Goal: Transaction & Acquisition: Purchase product/service

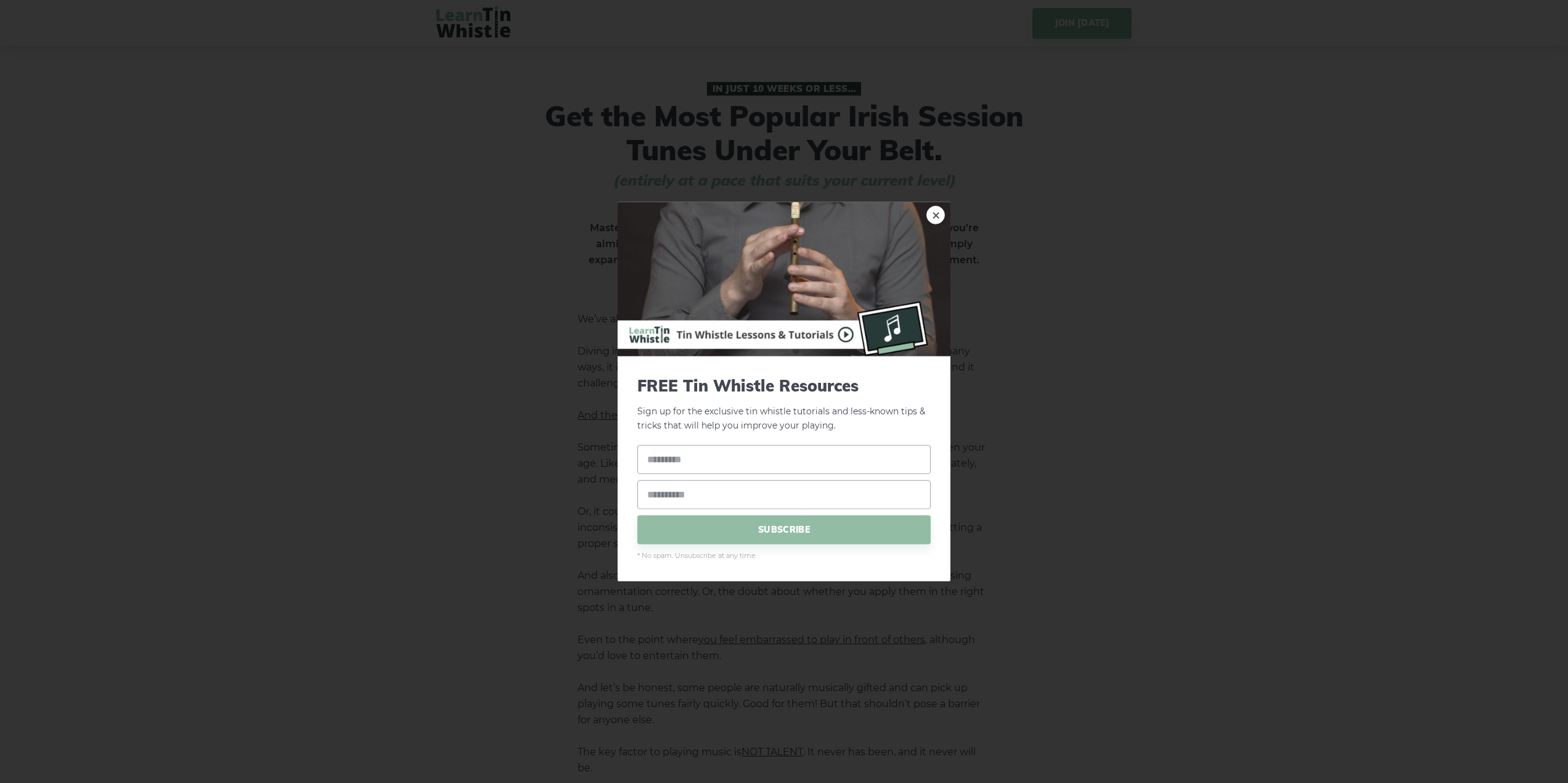
click at [695, 266] on img at bounding box center [784, 279] width 333 height 154
click at [938, 215] on link "×" at bounding box center [935, 215] width 18 height 18
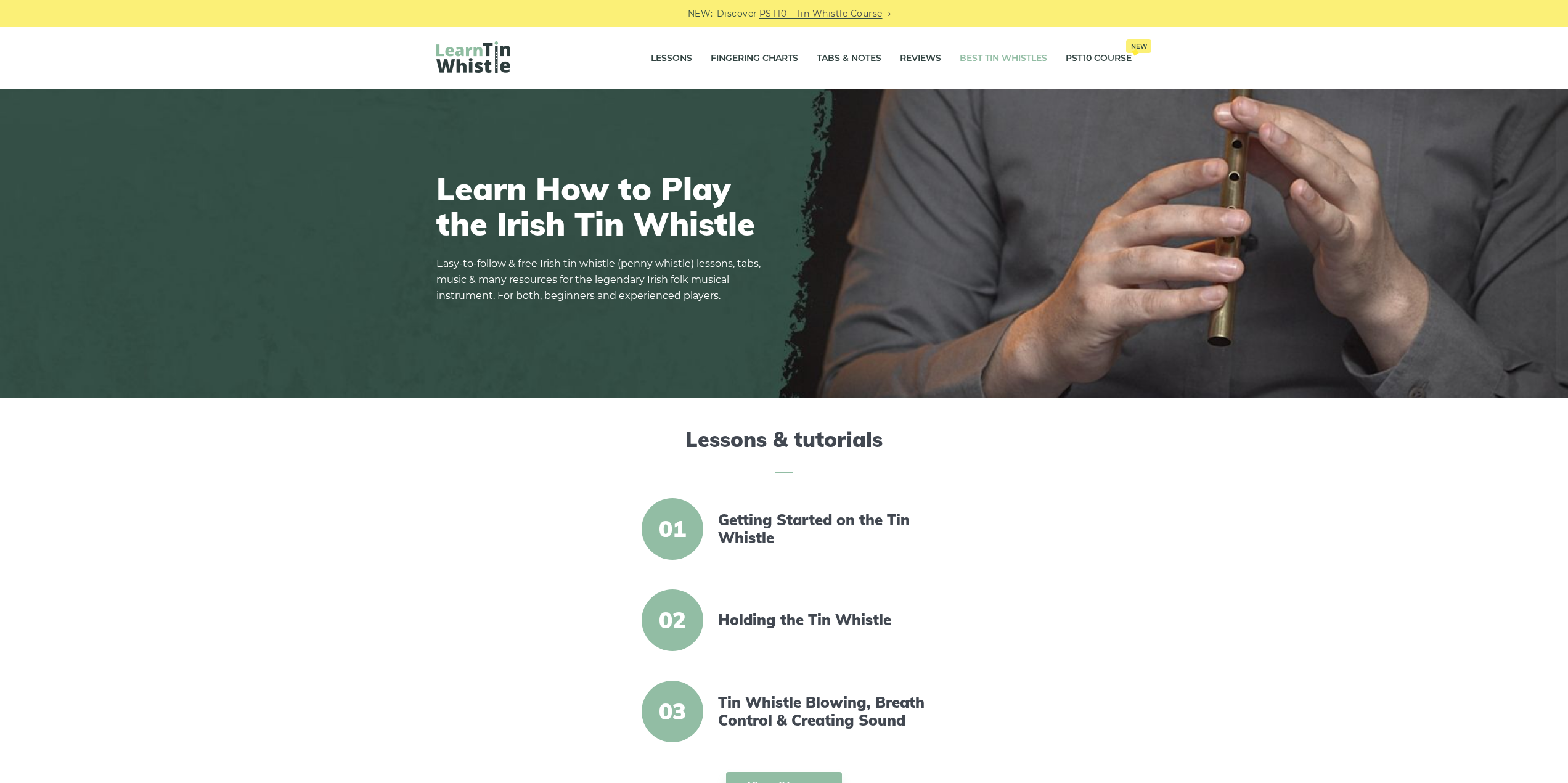
click at [1004, 56] on link "Best Tin Whistles" at bounding box center [1003, 59] width 87 height 31
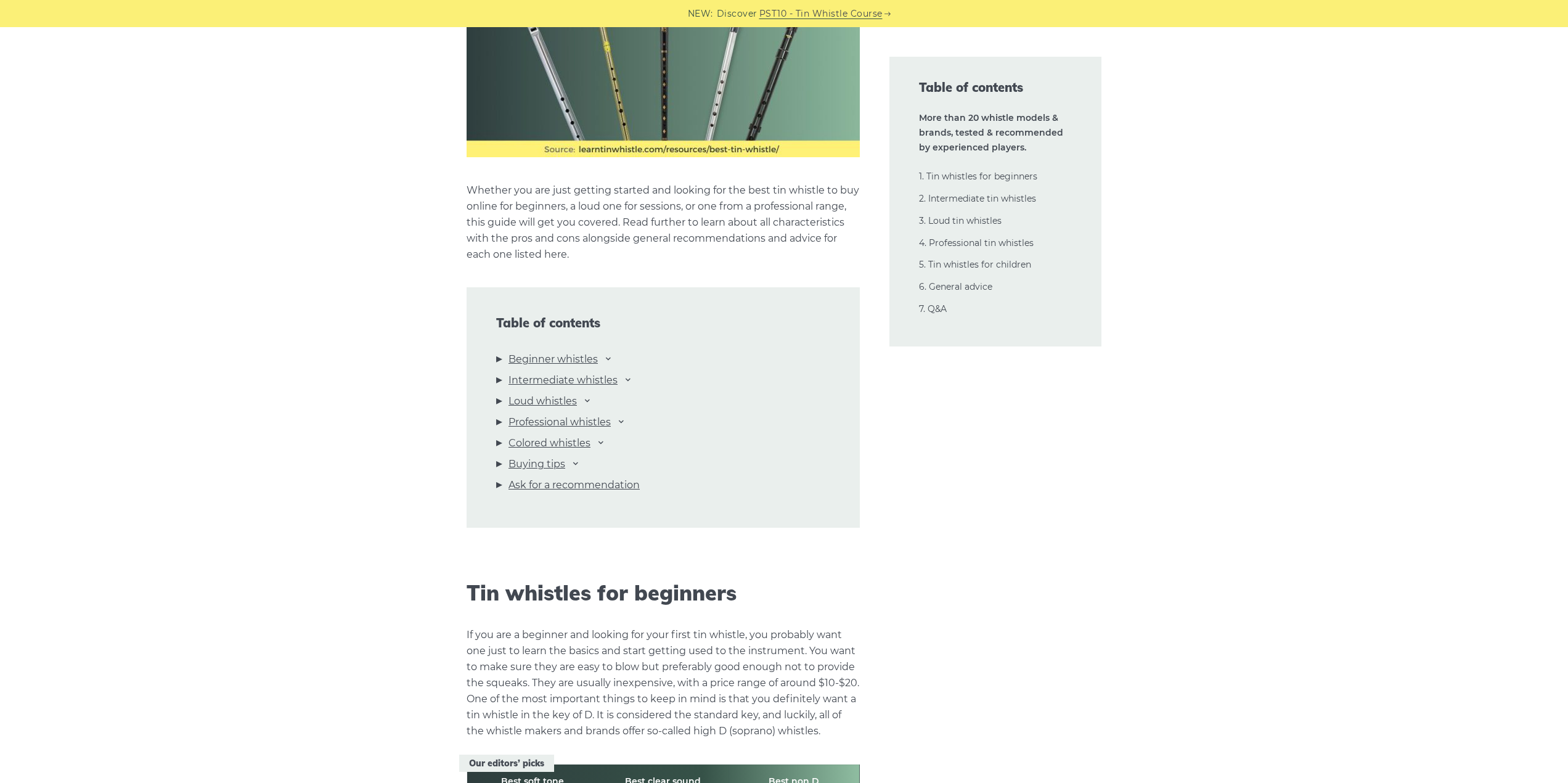
scroll to position [1118, 0]
click at [535, 379] on link "Intermediate whistles" at bounding box center [562, 380] width 109 height 16
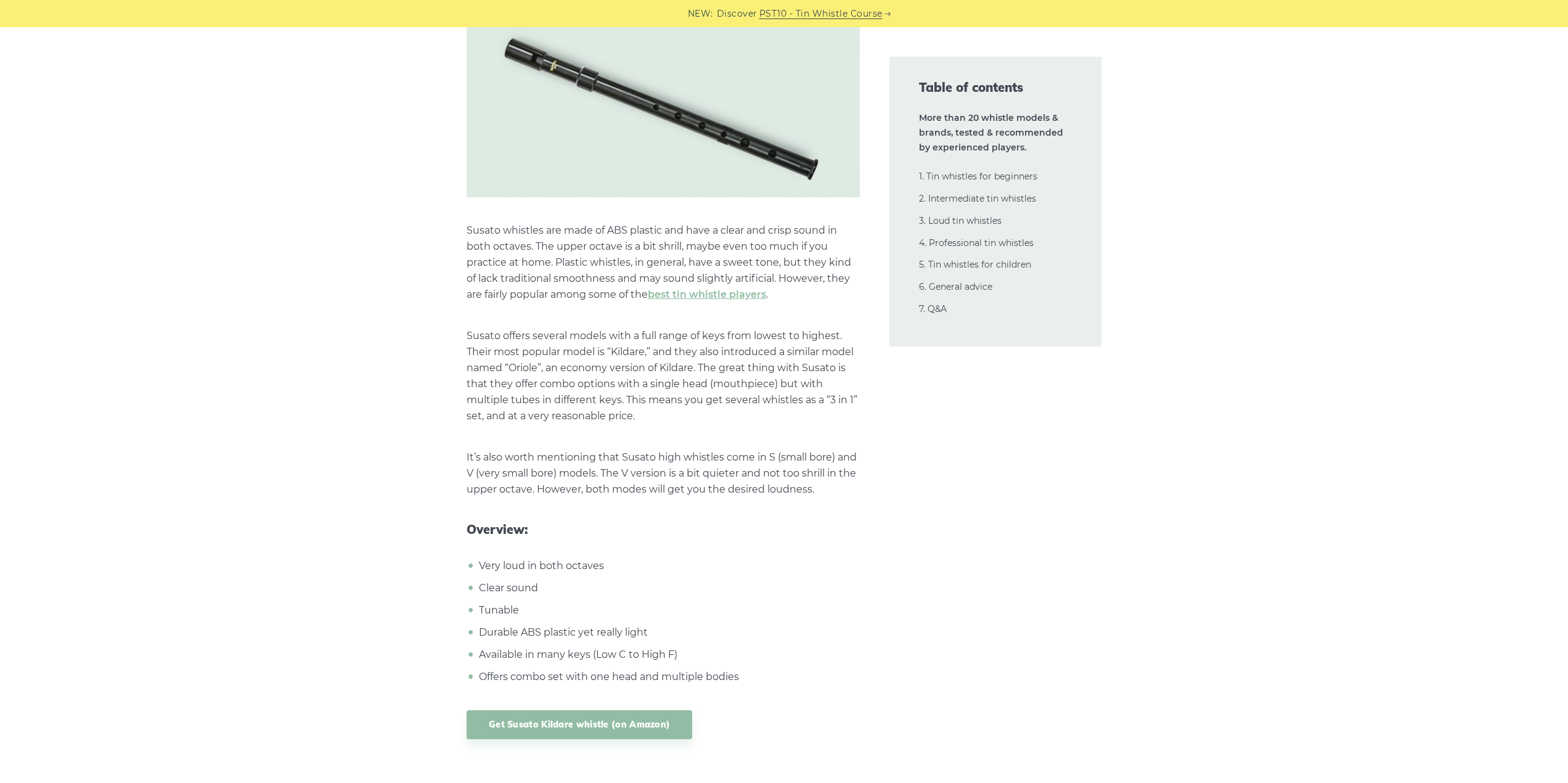
scroll to position [13185, 0]
click at [576, 709] on link "Get Susato Kildare whistle (on Amazon)" at bounding box center [579, 723] width 226 height 29
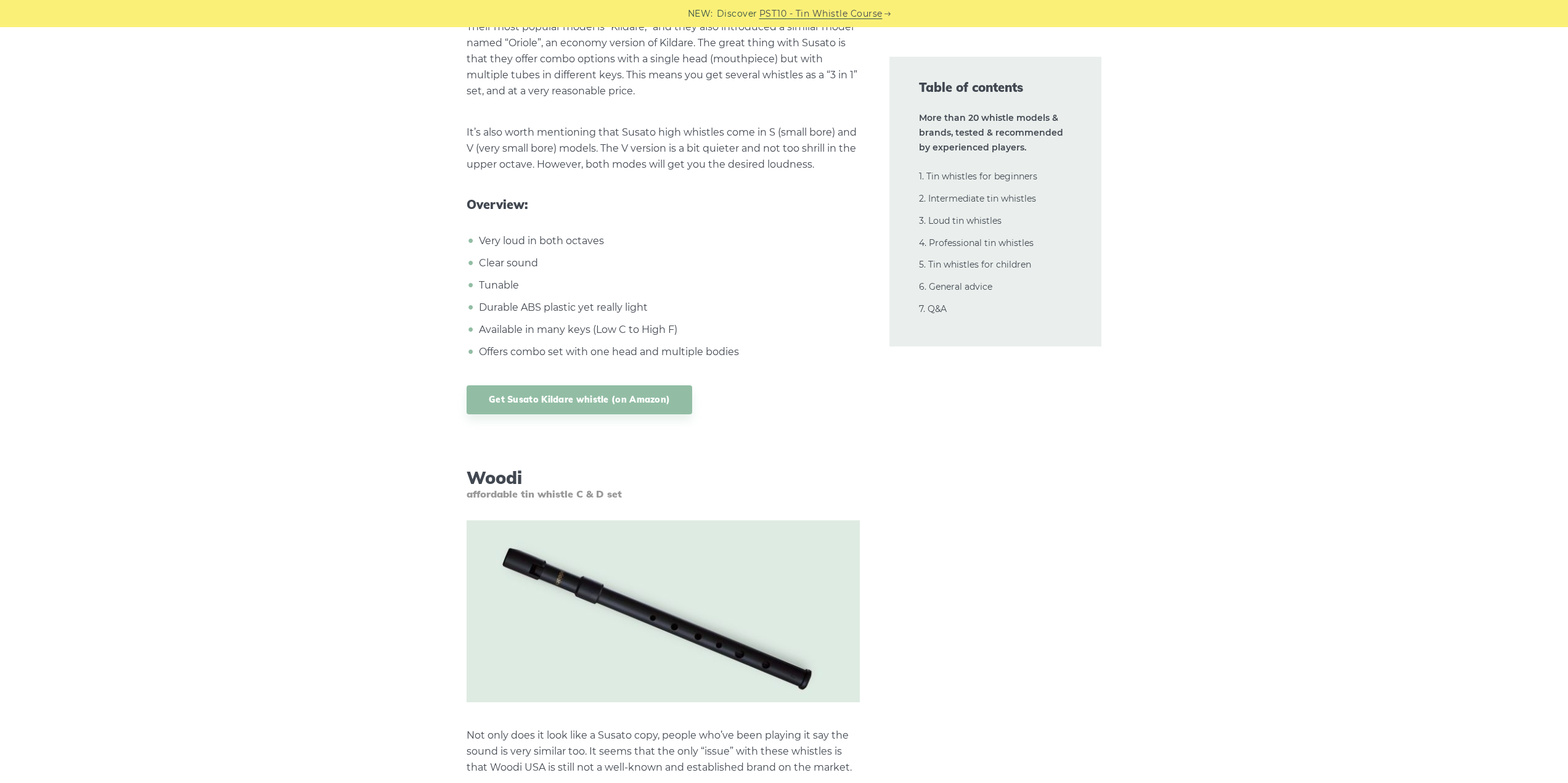
scroll to position [13500, 0]
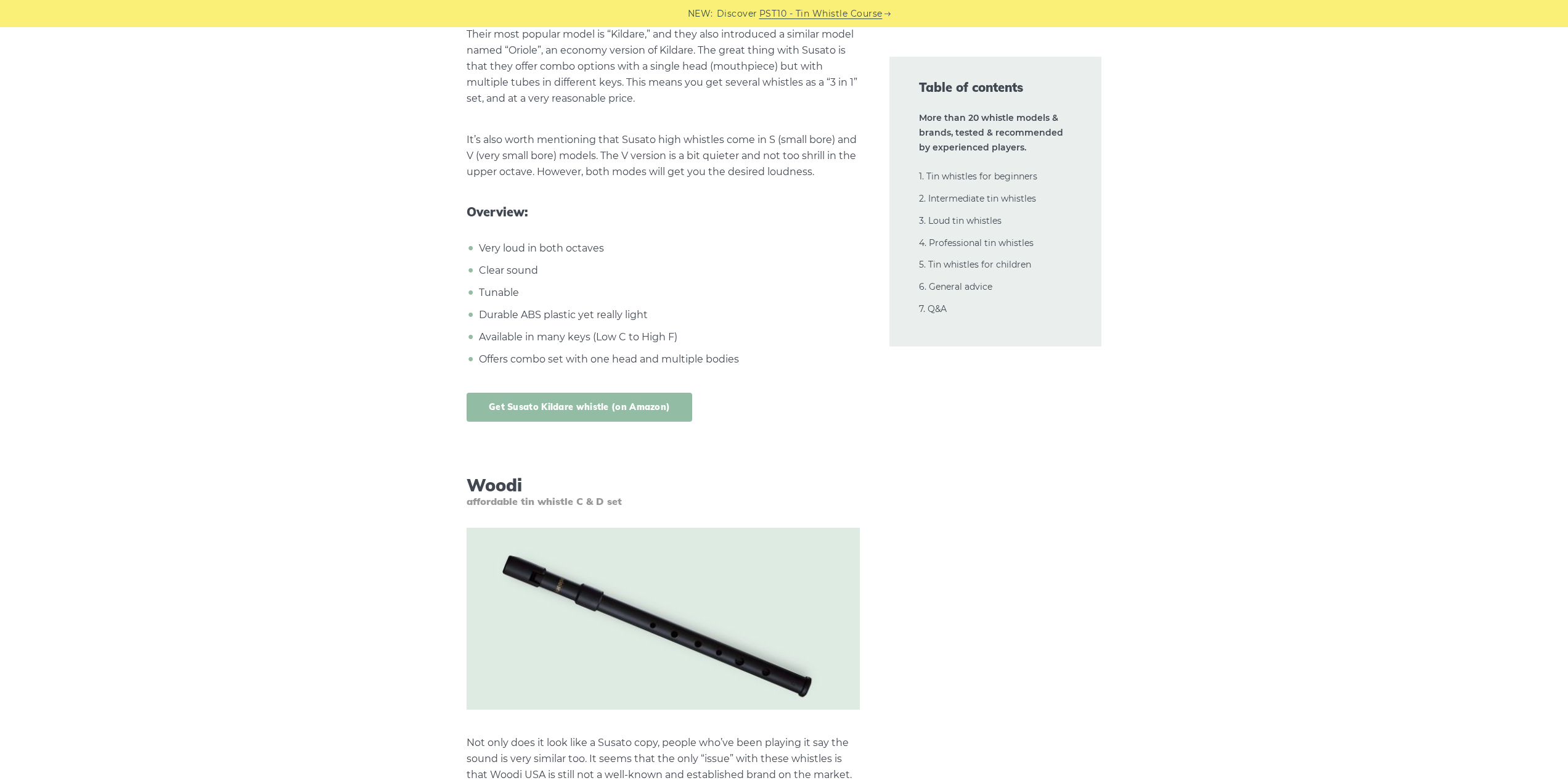
click at [547, 392] on link "Get Susato Kildare whistle (on Amazon)" at bounding box center [579, 407] width 226 height 29
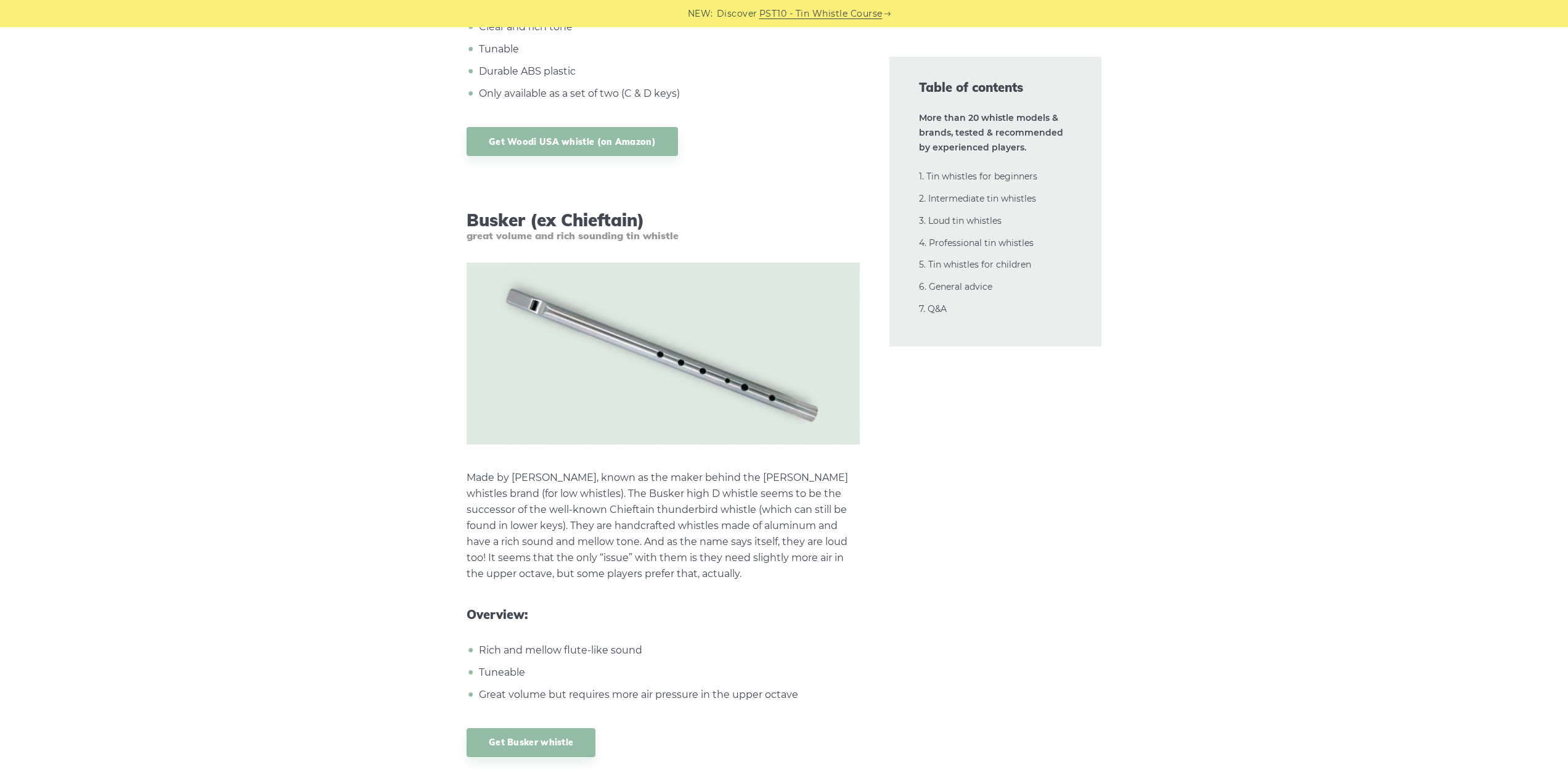
scroll to position [14517, 0]
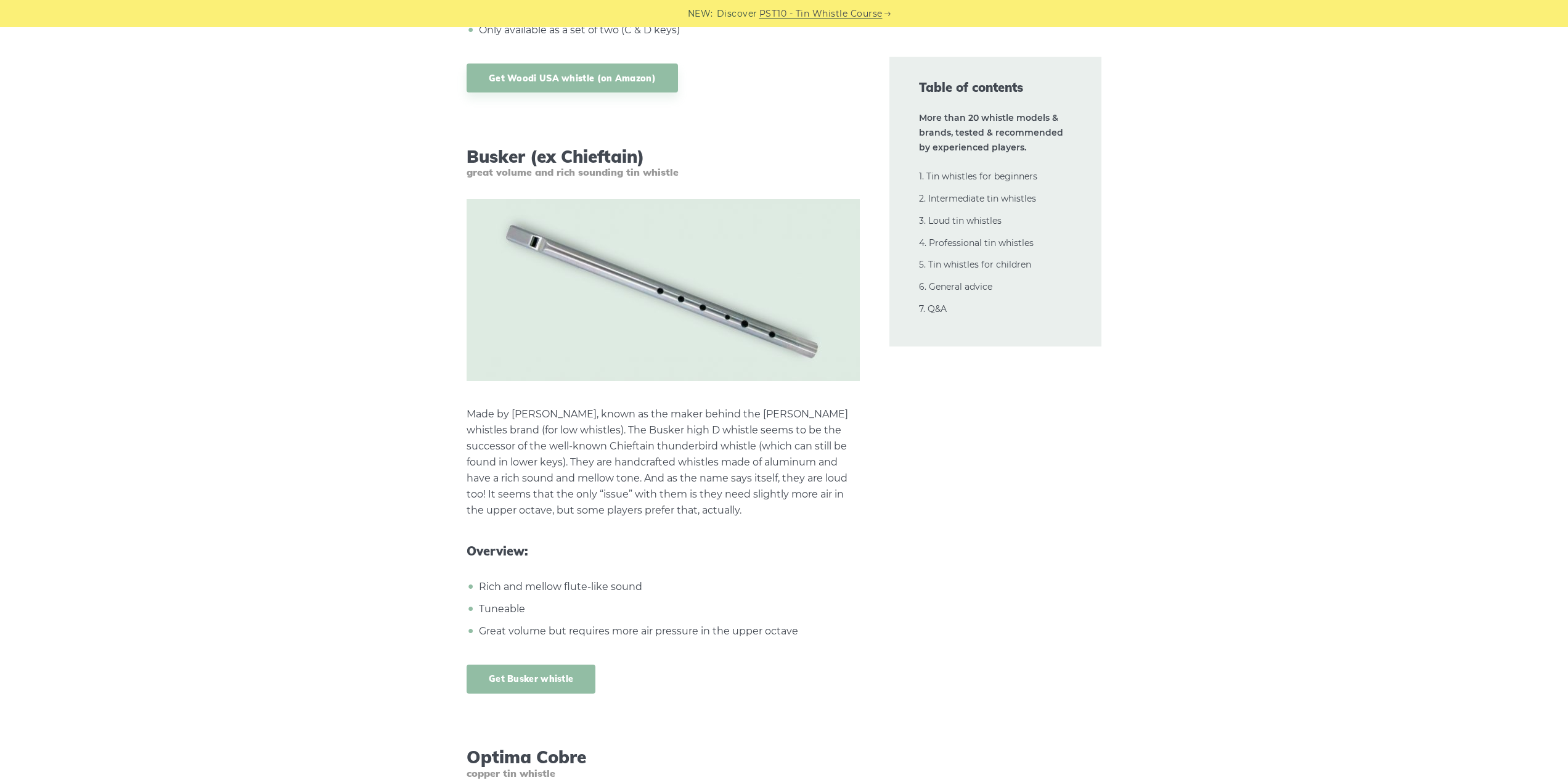
click at [535, 665] on link "Get Busker whistle" at bounding box center [531, 679] width 129 height 29
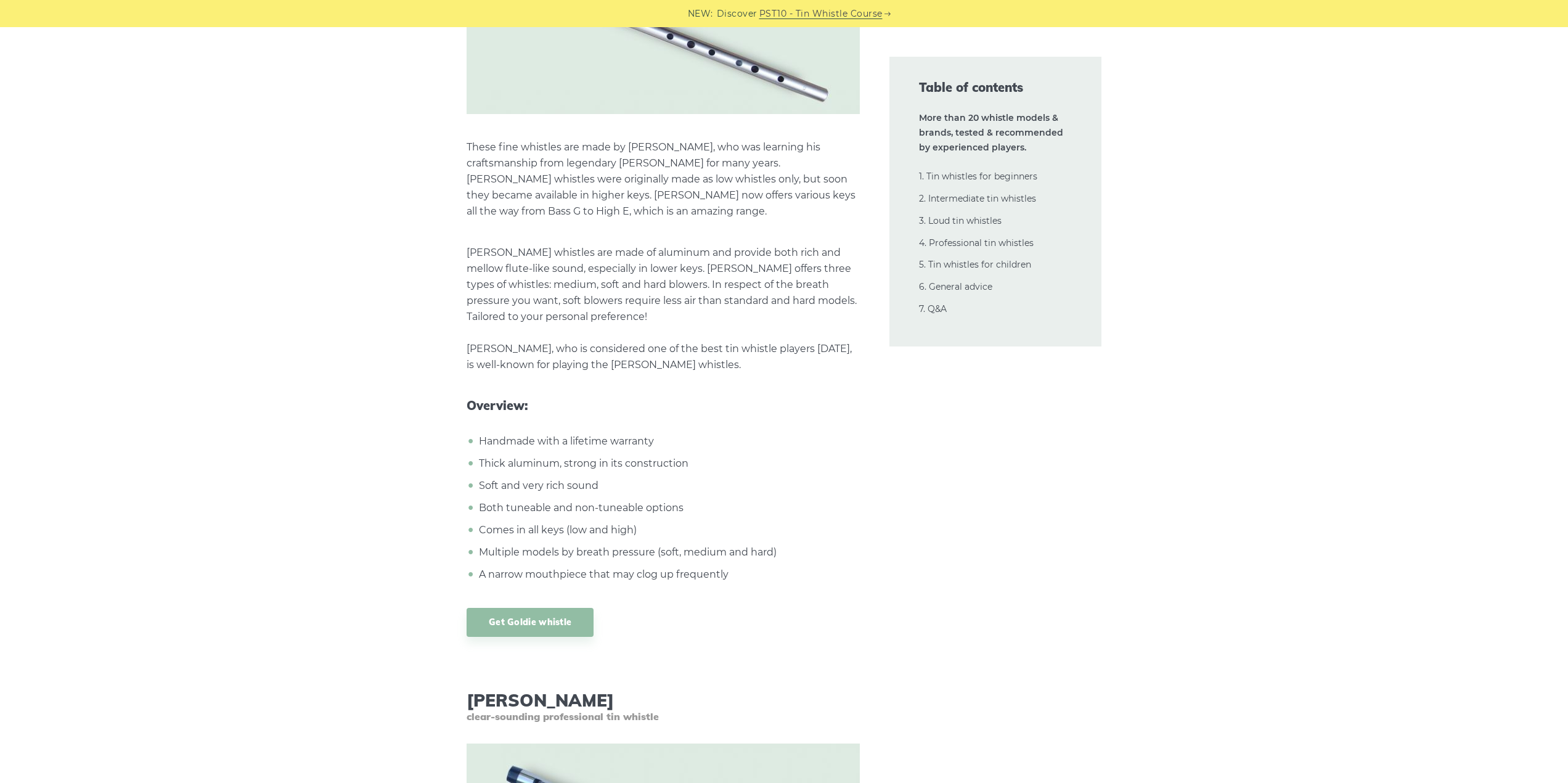
scroll to position [17339, 0]
click at [504, 608] on link "Get Goldie whistle" at bounding box center [530, 622] width 127 height 29
